Goal: Task Accomplishment & Management: Use online tool/utility

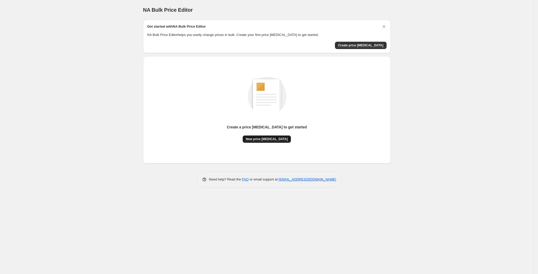
click at [273, 137] on span "New price [MEDICAL_DATA]" at bounding box center [267, 139] width 42 height 4
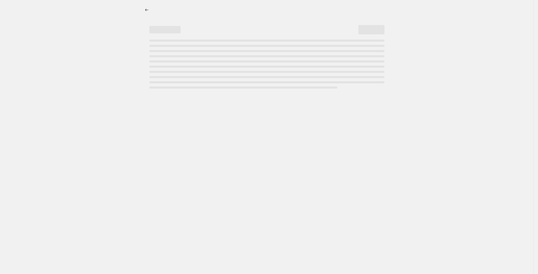
select select "percentage"
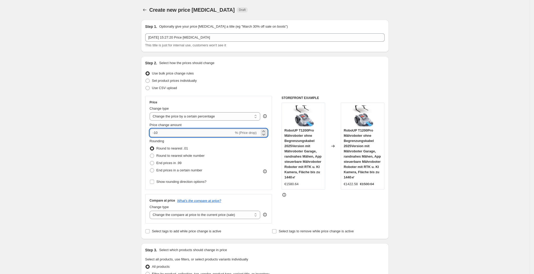
click at [199, 134] on input "-10" at bounding box center [192, 133] width 84 height 8
type input "-1"
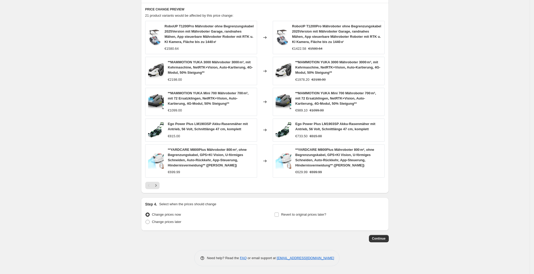
scroll to position [288, 0]
type input "-30"
click at [385, 238] on span "Continue" at bounding box center [379, 239] width 14 height 4
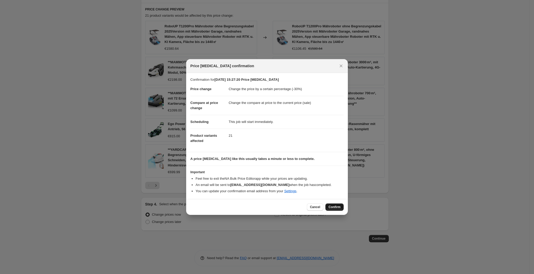
click at [332, 209] on span "Confirm" at bounding box center [335, 207] width 12 height 4
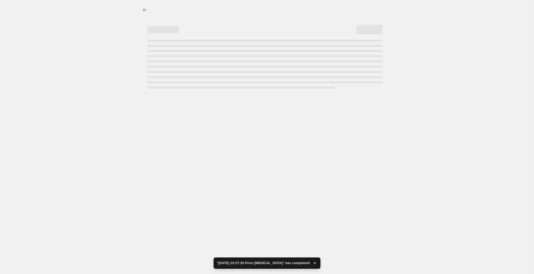
select select "percentage"
